Goal: Information Seeking & Learning: Learn about a topic

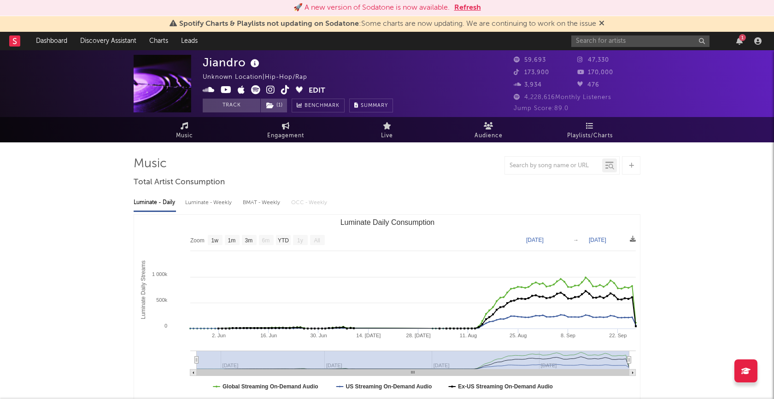
select select "1w"
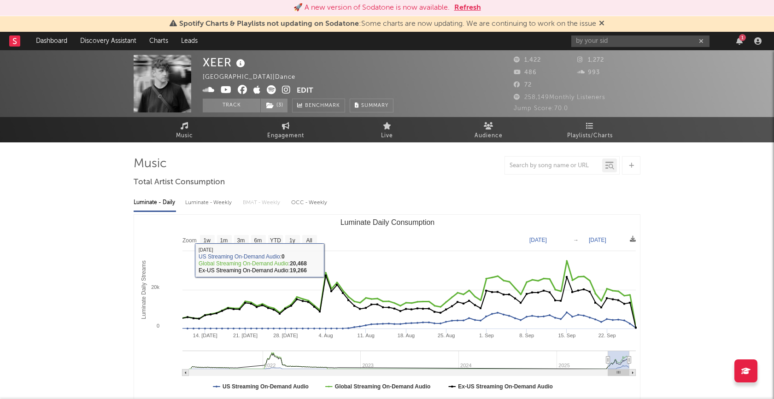
select select "3m"
select select "1w"
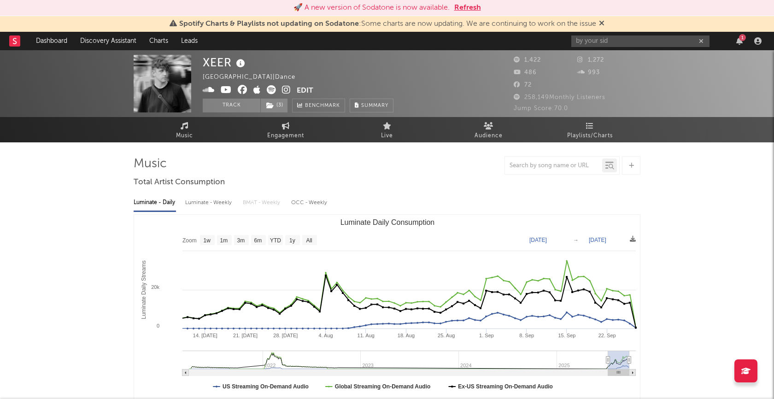
type input "[DATE]"
select select "3m"
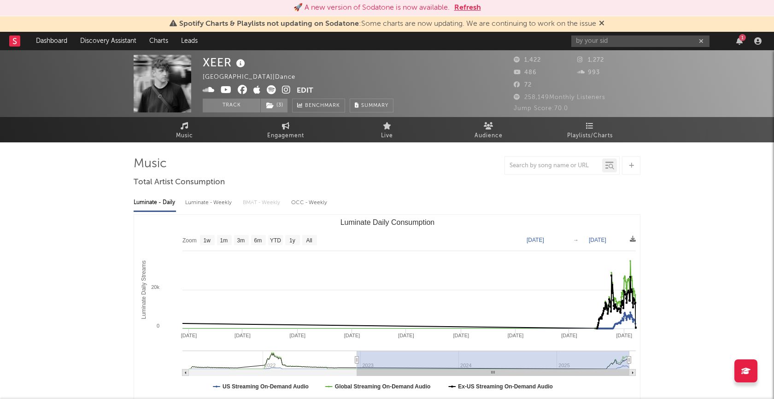
type input "[DATE]"
drag, startPoint x: 608, startPoint y: 358, endPoint x: 357, endPoint y: 361, distance: 250.6
click at [357, 361] on icon "Luminate Daily Consumption" at bounding box center [357, 360] width 4 height 7
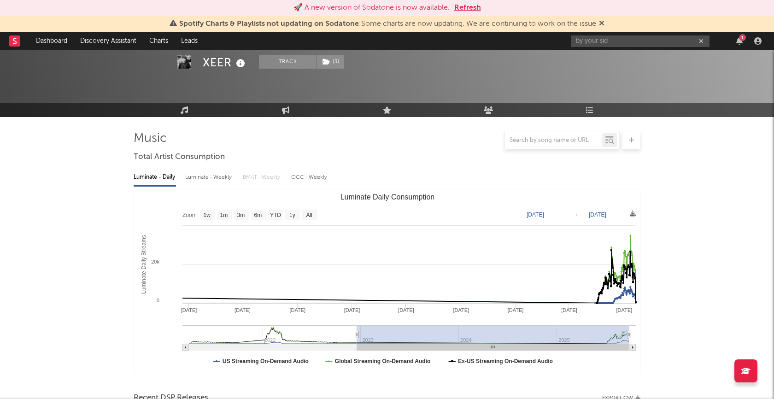
scroll to position [0, 0]
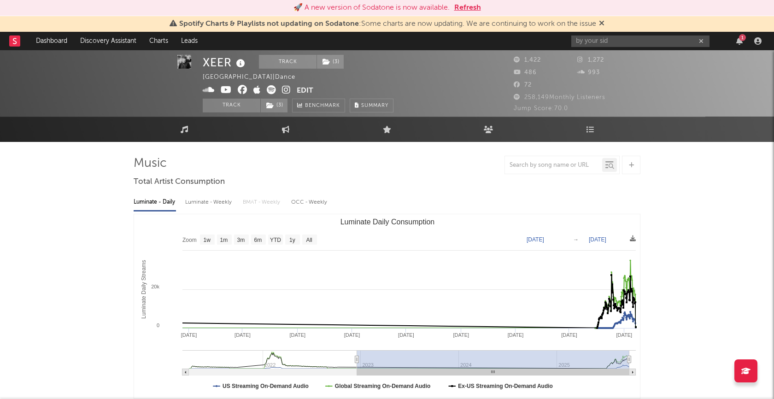
click at [422, 78] on div "XEER Track ( 3 ) [GEOGRAPHIC_DATA] | Dance Edit Track ( 3 ) Benchmark Summary" at bounding box center [352, 83] width 299 height 58
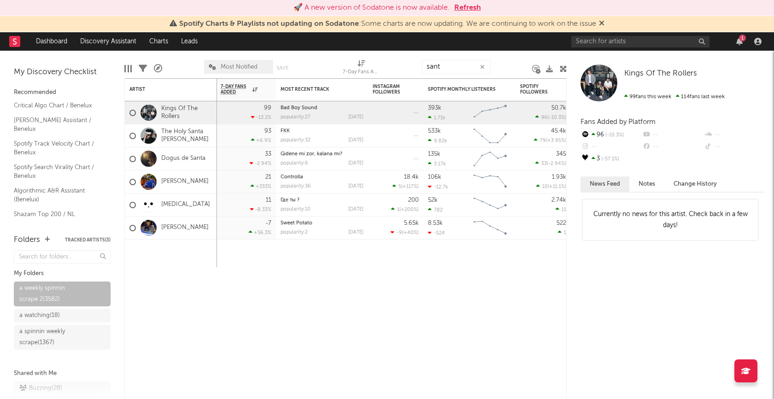
scroll to position [14, 0]
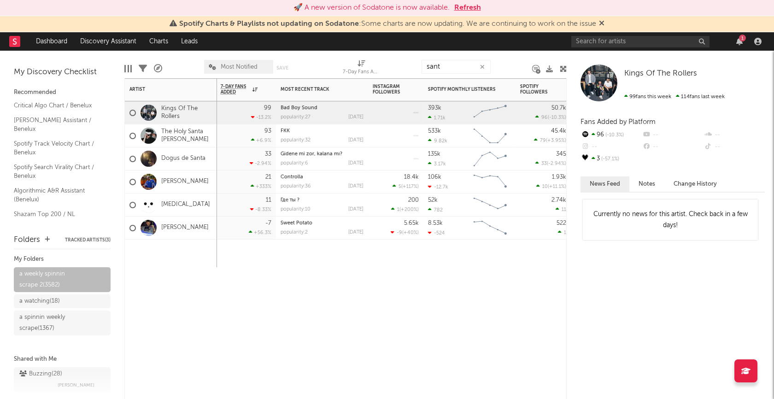
click at [212, 278] on div "7-Day Fans Added WoW % Change Most Recent Track Popularity Released Instagram F…" at bounding box center [345, 238] width 442 height 321
click at [47, 102] on link "Critical Algo Chart / Benelux" at bounding box center [58, 105] width 88 height 10
